Goal: Understand process/instructions: Learn how to perform a task or action

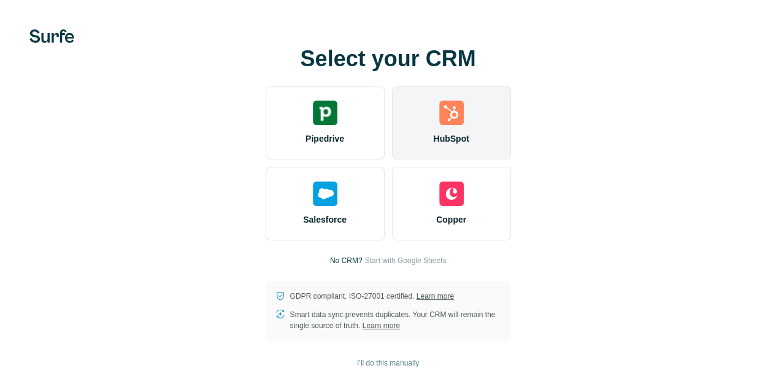
click at [433, 145] on span "HubSpot" at bounding box center [451, 139] width 36 height 12
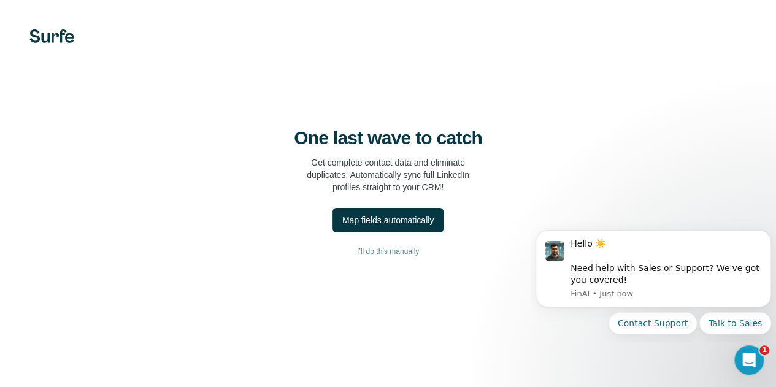
click at [0, 0] on video at bounding box center [0, 0] width 0 height 0
click at [357, 257] on span "I’ll do this manually" at bounding box center [388, 251] width 62 height 11
